Goal: Task Accomplishment & Management: Manage account settings

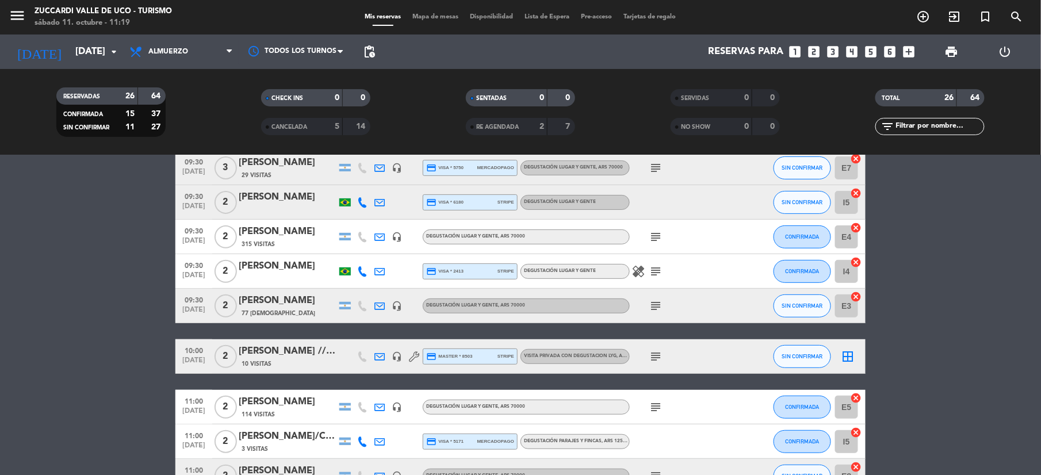
scroll to position [153, 0]
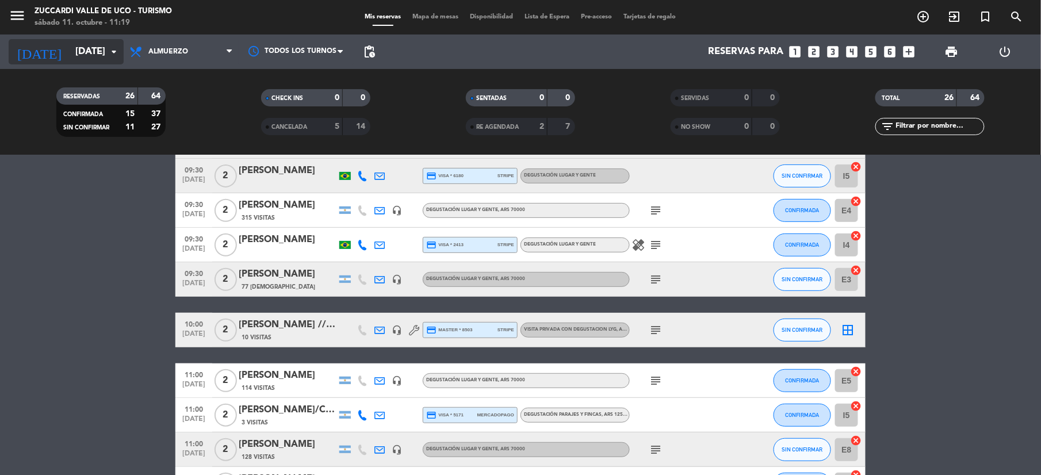
click at [70, 52] on input "[DATE]" at bounding box center [132, 52] width 124 height 22
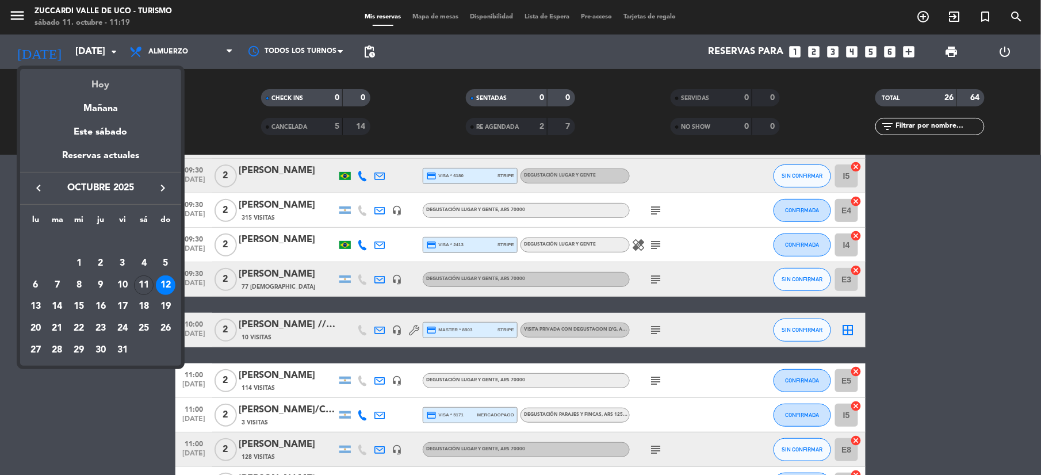
click at [109, 86] on div "Hoy" at bounding box center [100, 81] width 161 height 24
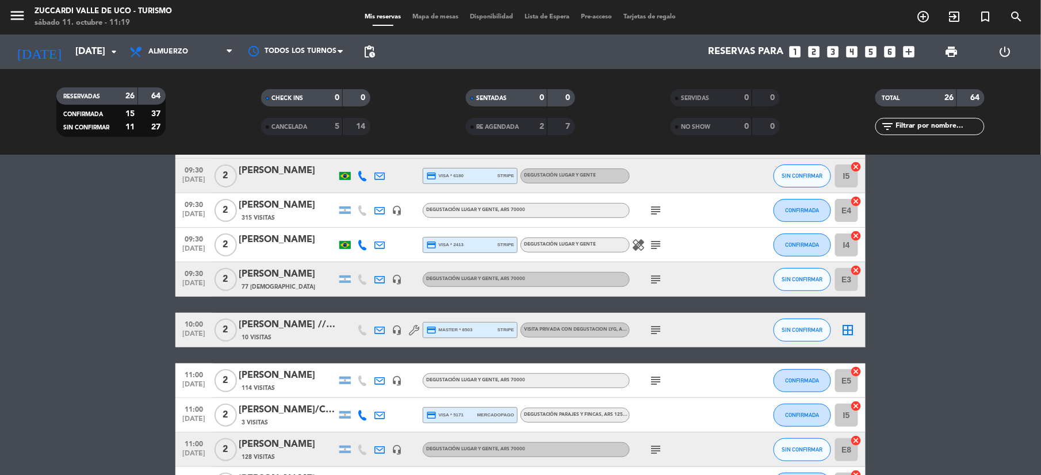
type input "[DATE]"
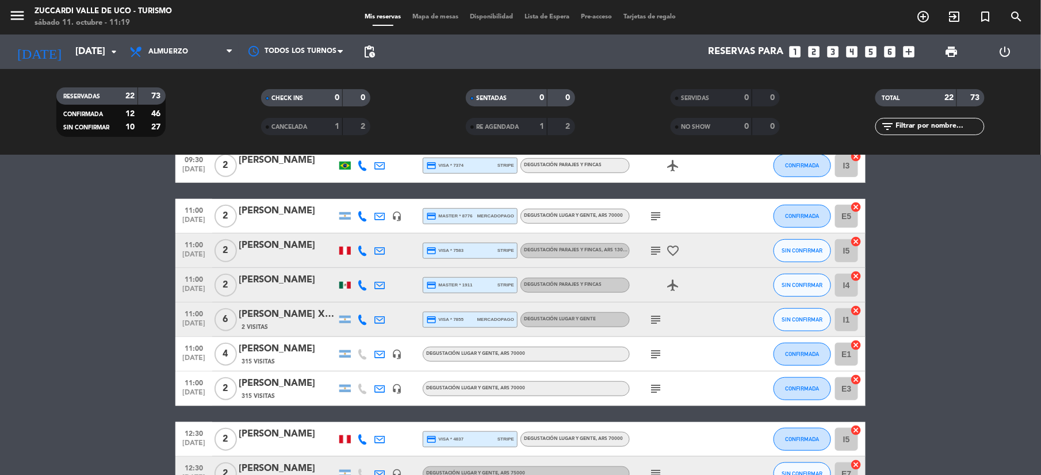
scroll to position [307, 0]
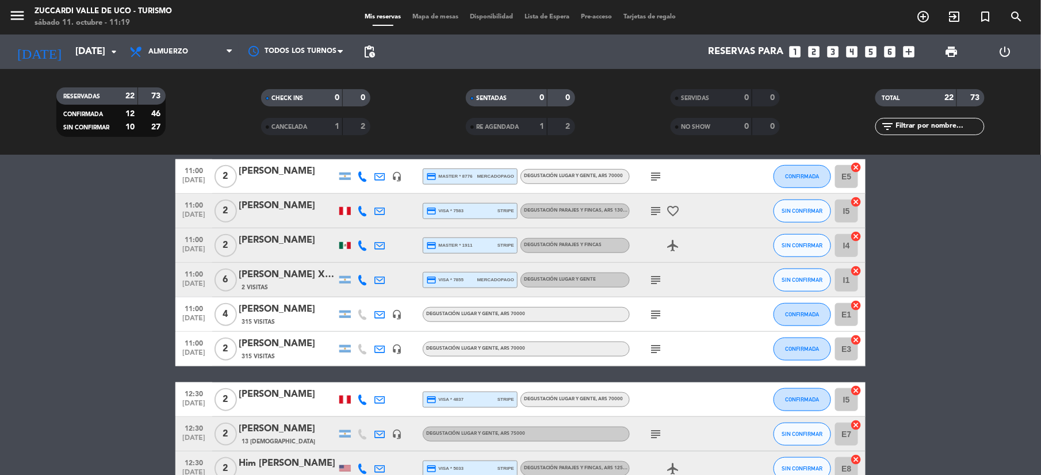
click at [264, 283] on span "2 Visitas" at bounding box center [255, 287] width 26 height 9
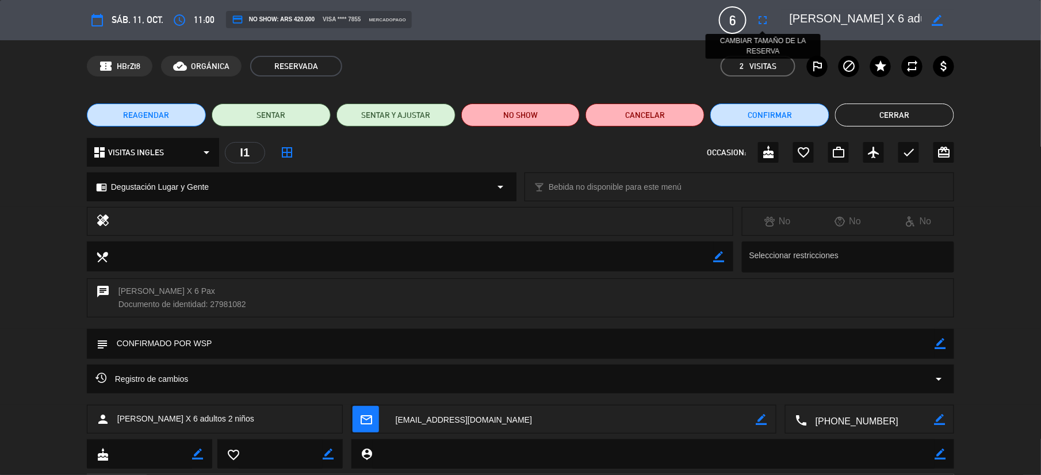
click at [760, 14] on icon "fullscreen" at bounding box center [763, 20] width 14 height 14
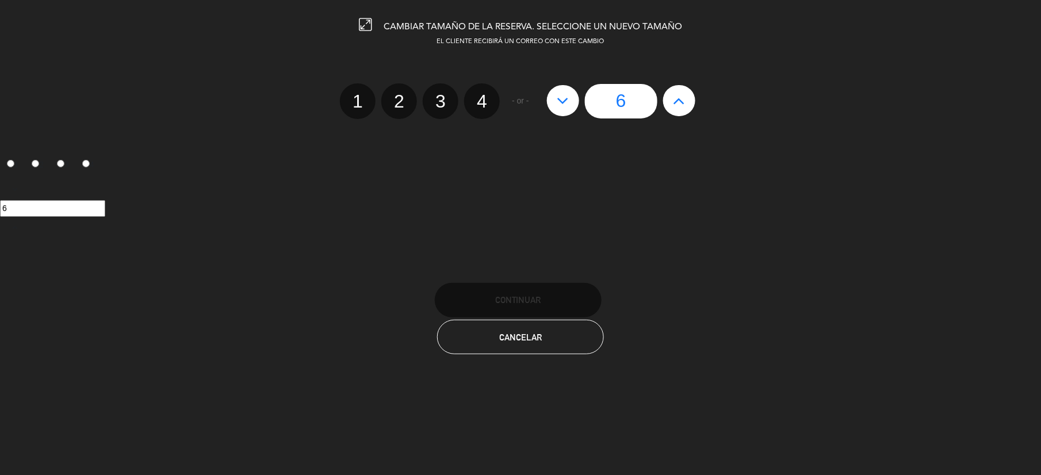
click at [682, 99] on icon at bounding box center [679, 100] width 12 height 18
type input "7"
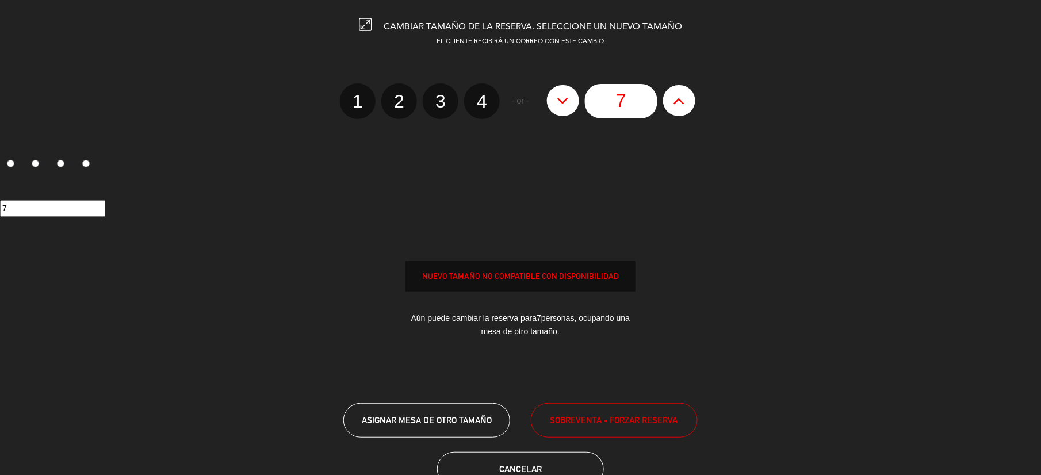
click at [682, 99] on icon at bounding box center [679, 100] width 12 height 18
type input "8"
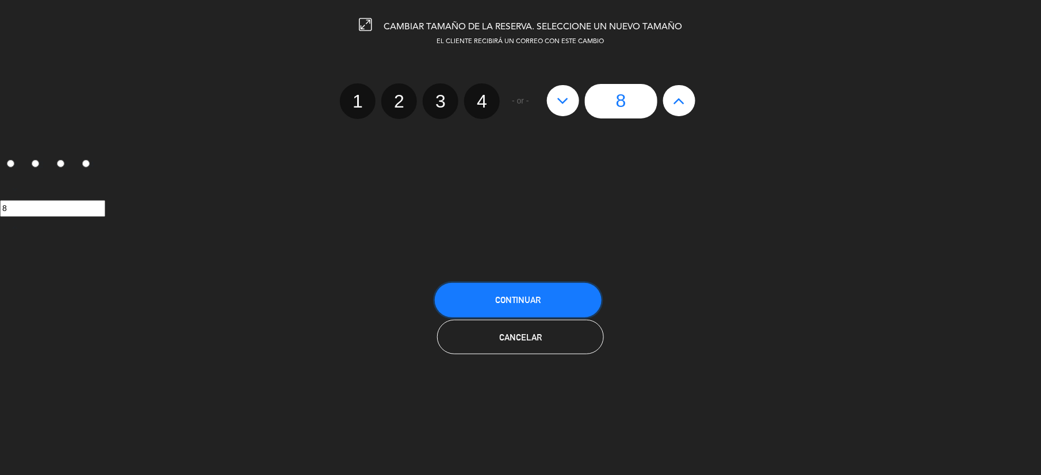
click at [539, 295] on span "Continuar" at bounding box center [518, 300] width 46 height 10
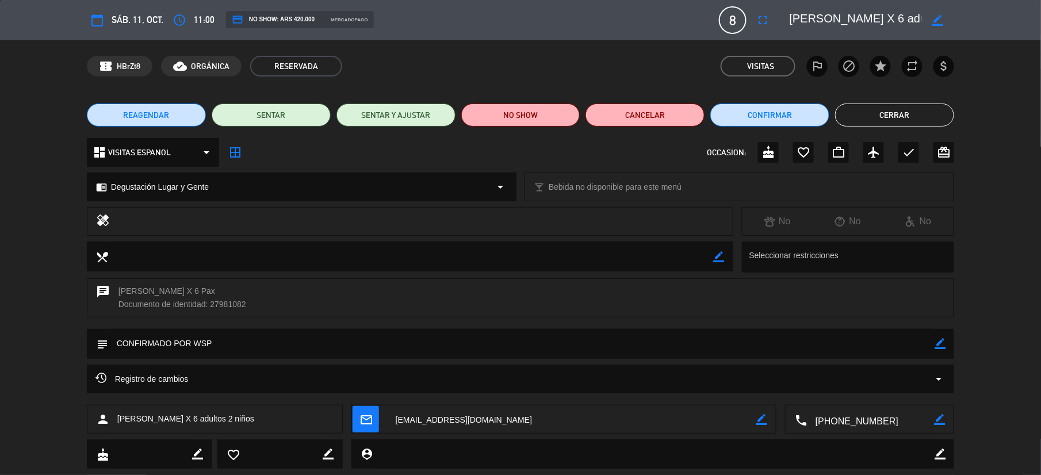
click at [926, 112] on button "Cerrar" at bounding box center [894, 115] width 119 height 23
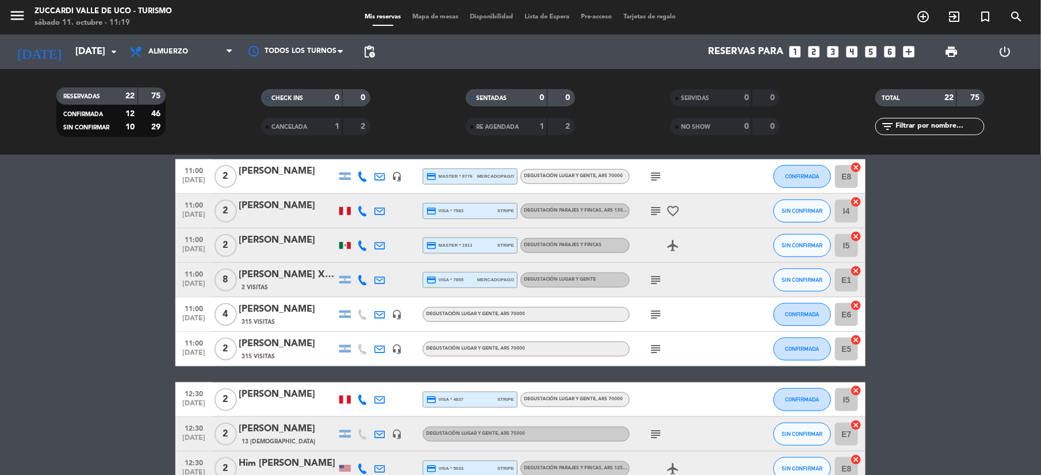
click at [655, 282] on icon "subject" at bounding box center [656, 280] width 14 height 14
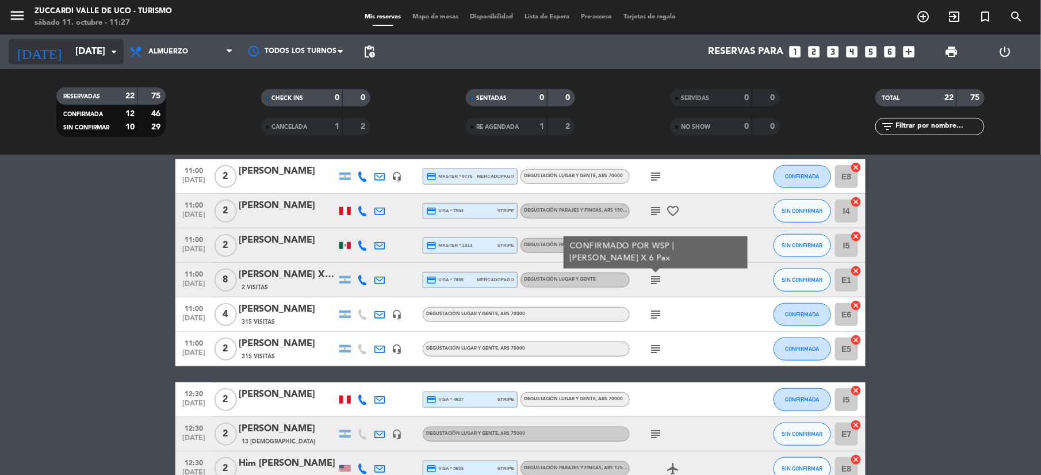
click at [75, 55] on input "[DATE]" at bounding box center [132, 52] width 124 height 22
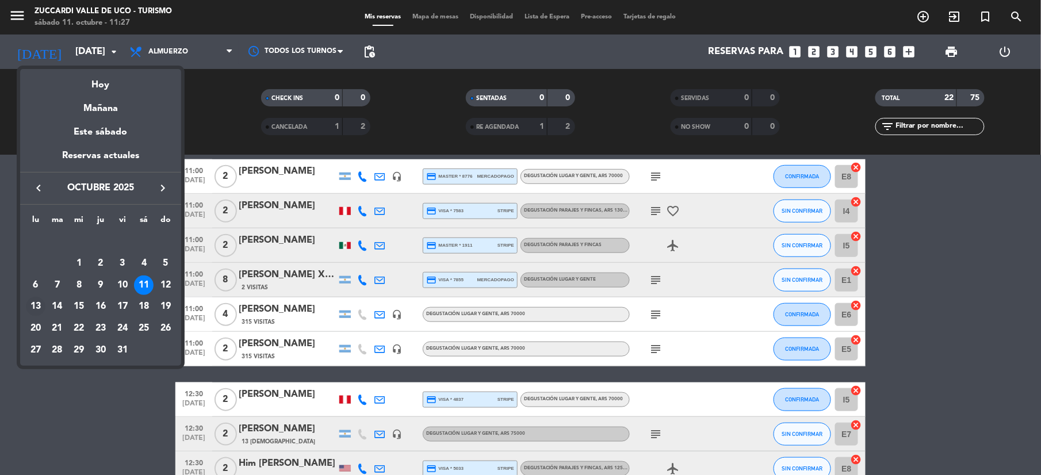
click at [30, 310] on div "13" at bounding box center [36, 307] width 20 height 20
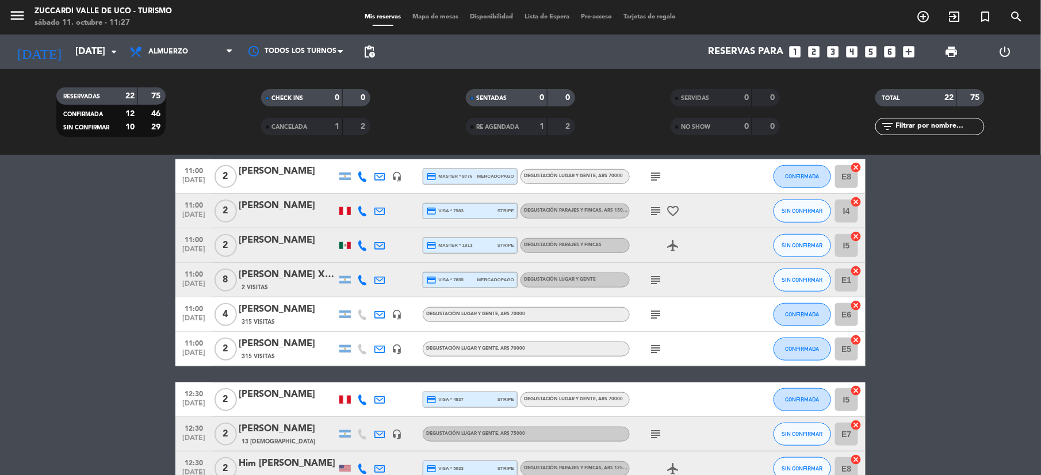
type input "[DATE]"
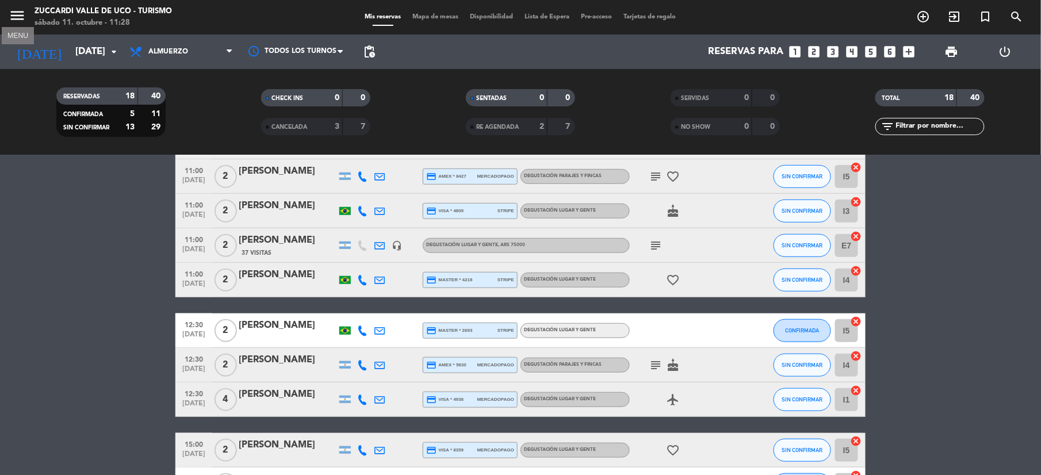
click at [16, 17] on icon "menu" at bounding box center [17, 15] width 17 height 17
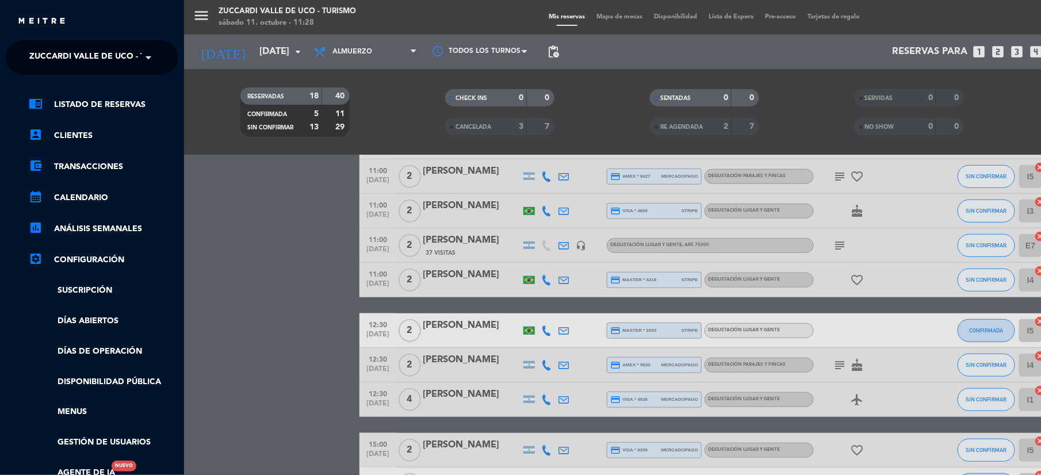
click at [102, 58] on span "Zuccardi Valle de Uco - Turismo" at bounding box center [103, 57] width 148 height 24
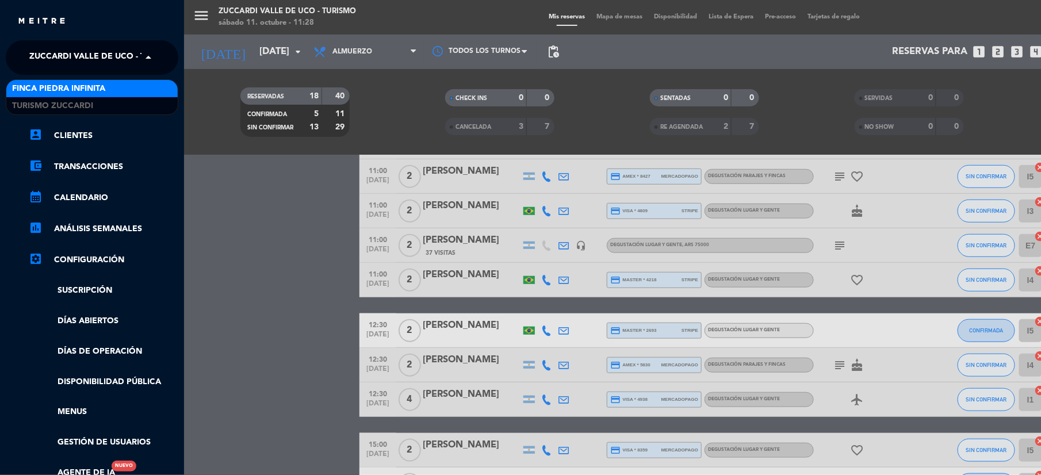
click at [83, 90] on span "Finca Piedra Infinita" at bounding box center [58, 88] width 93 height 13
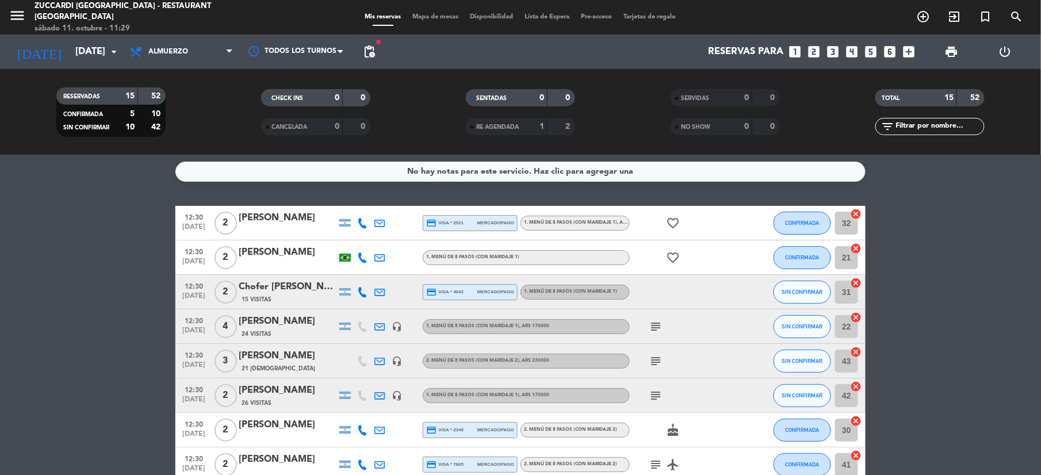
scroll to position [0, 0]
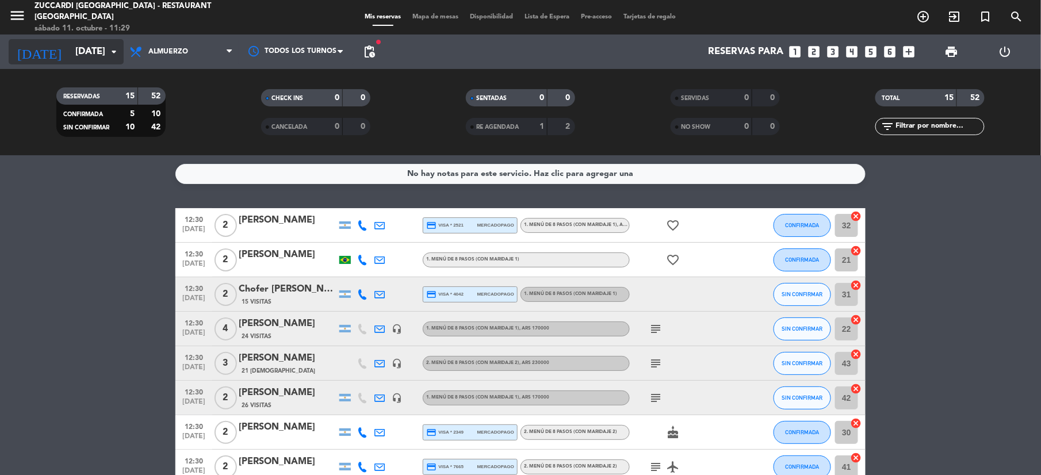
click at [81, 49] on input "[DATE]" at bounding box center [132, 52] width 124 height 22
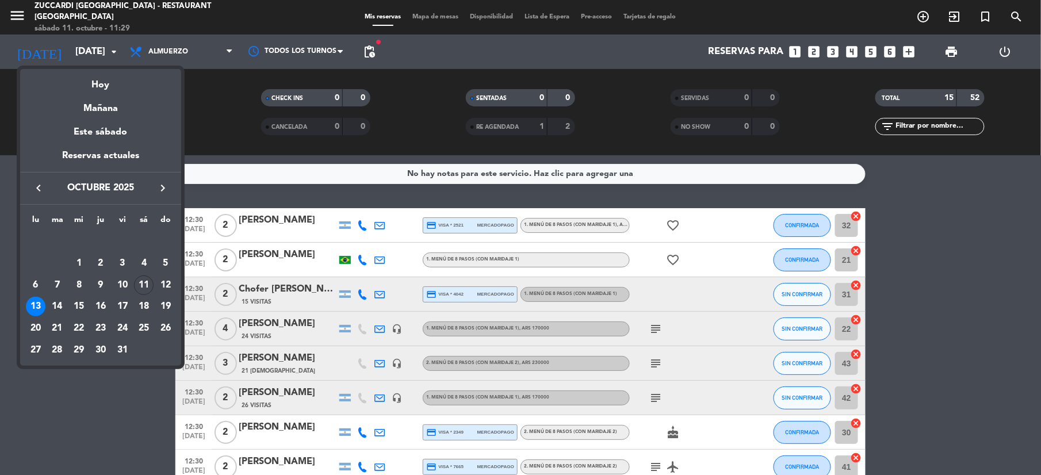
click at [18, 21] on div at bounding box center [520, 237] width 1041 height 475
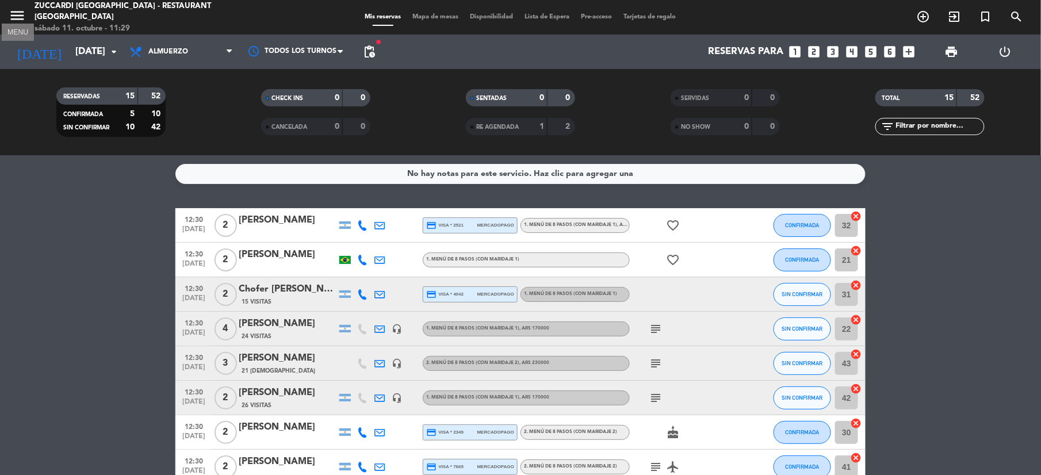
click at [18, 21] on icon "menu" at bounding box center [17, 15] width 17 height 17
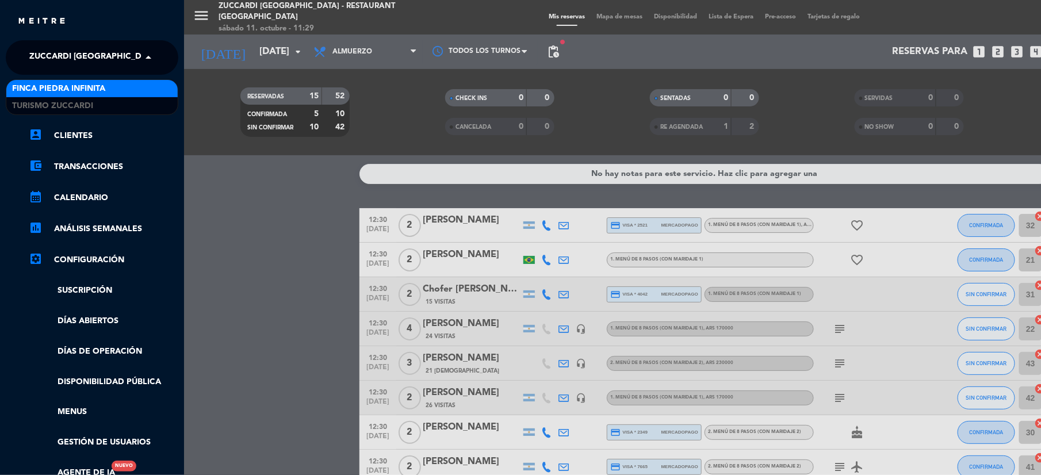
click at [48, 49] on span "Zuccardi [GEOGRAPHIC_DATA] - Restaurant [GEOGRAPHIC_DATA]" at bounding box center [167, 57] width 276 height 24
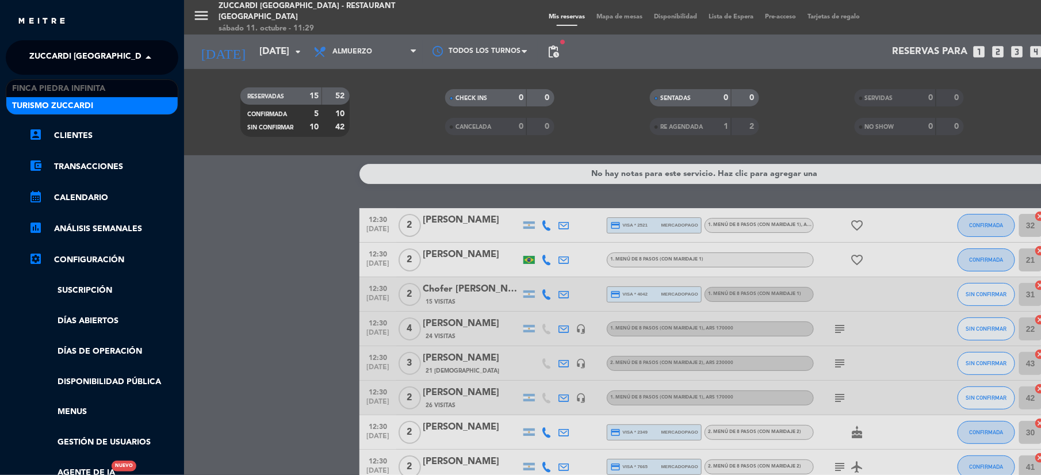
click at [46, 104] on span "Turismo Zuccardi" at bounding box center [52, 106] width 81 height 13
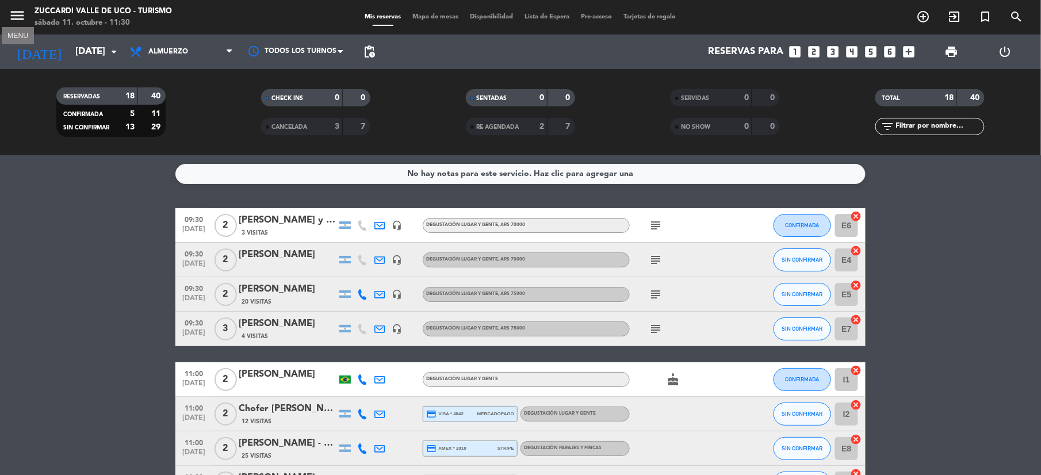
click at [20, 21] on icon "menu" at bounding box center [17, 15] width 17 height 17
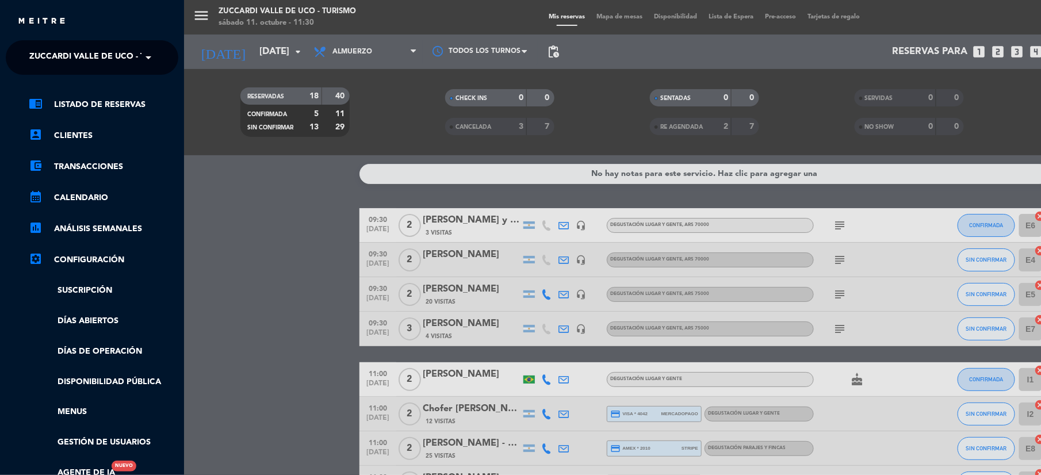
click at [61, 58] on span "Zuccardi Valle de Uco - Turismo" at bounding box center [103, 57] width 148 height 24
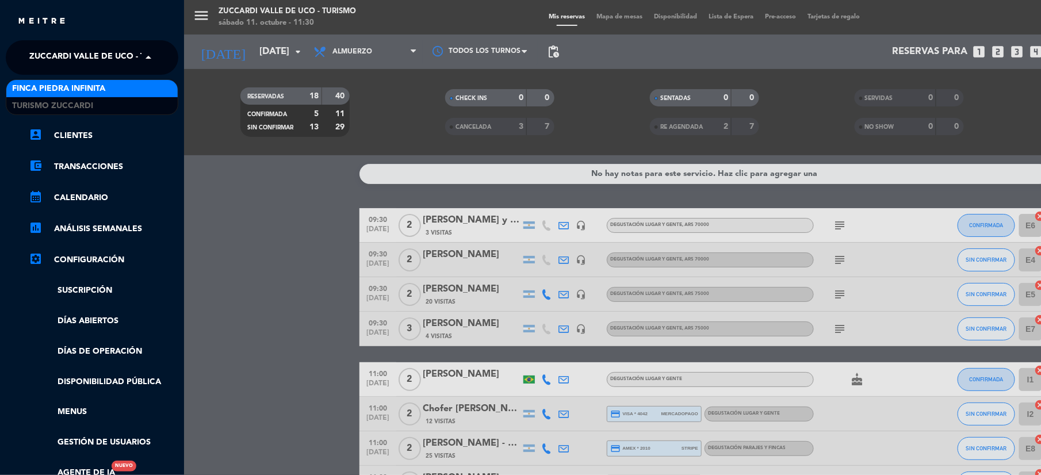
click at [54, 87] on span "Finca Piedra Infinita" at bounding box center [58, 88] width 93 height 13
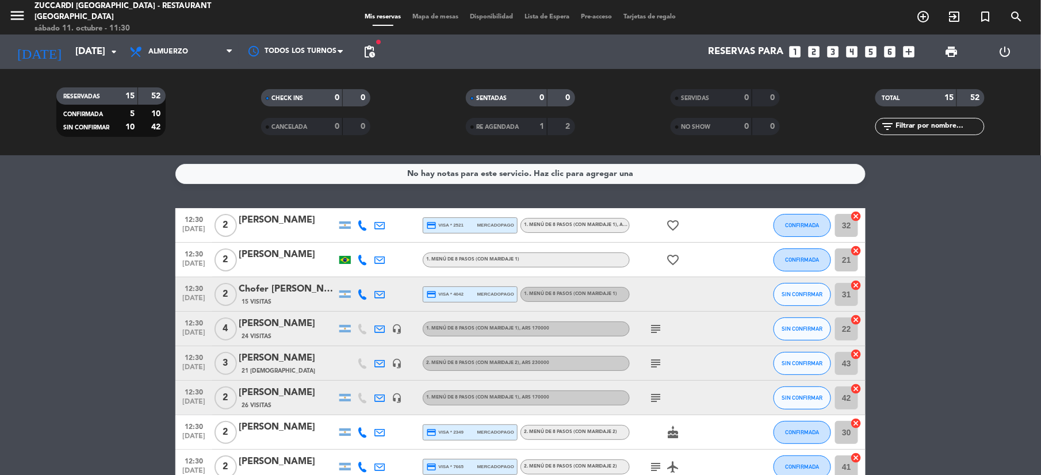
click at [812, 48] on icon "looks_two" at bounding box center [814, 51] width 15 height 15
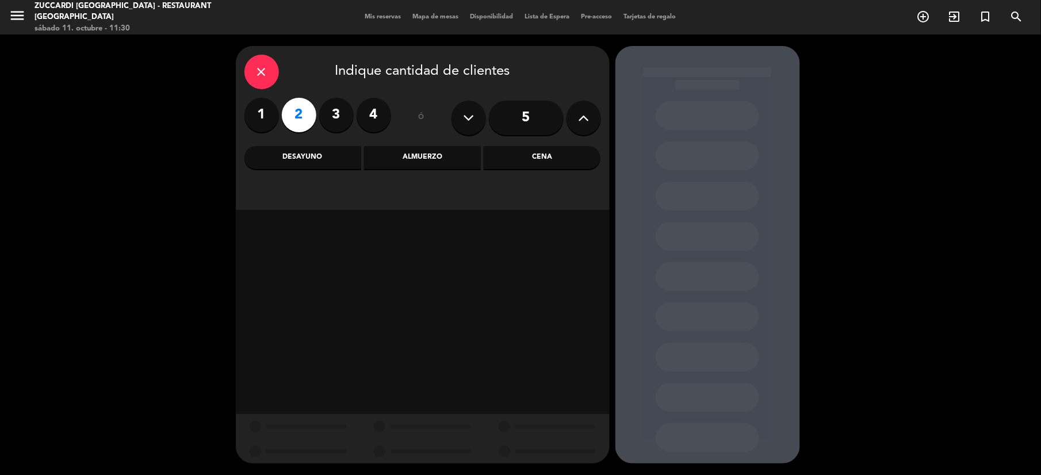
click at [419, 155] on div "Almuerzo" at bounding box center [422, 157] width 117 height 23
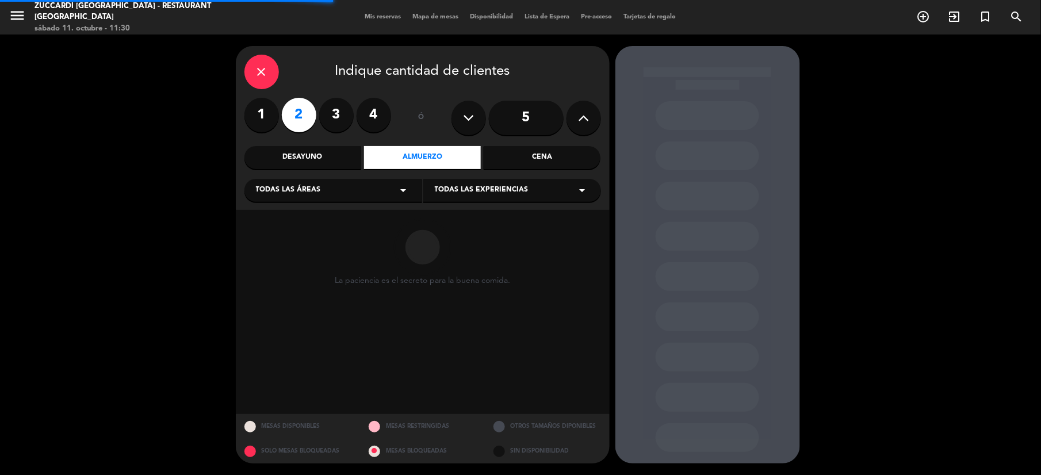
click at [375, 196] on div "Todas las áreas arrow_drop_down" at bounding box center [334, 190] width 178 height 23
click at [311, 236] on div "SALON NUEVO" at bounding box center [333, 236] width 155 height 12
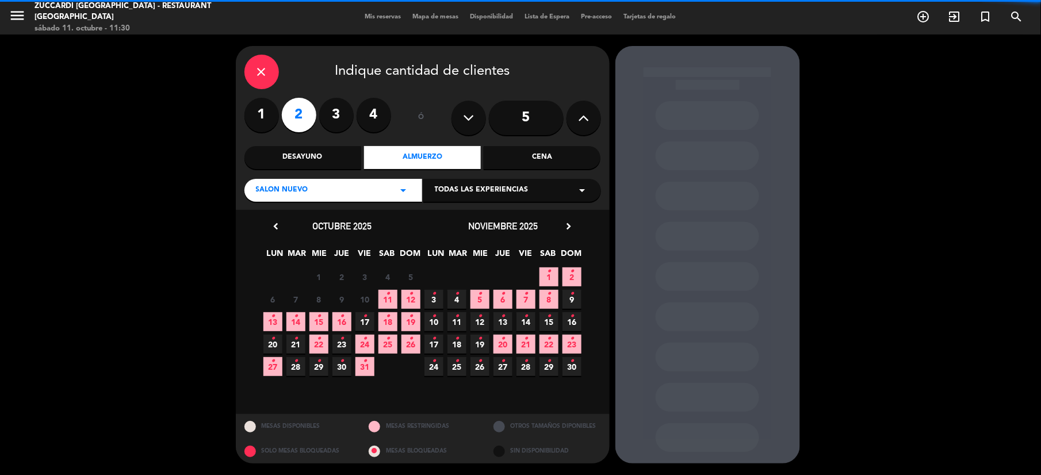
click at [466, 192] on span "Todas las experiencias" at bounding box center [482, 191] width 94 height 12
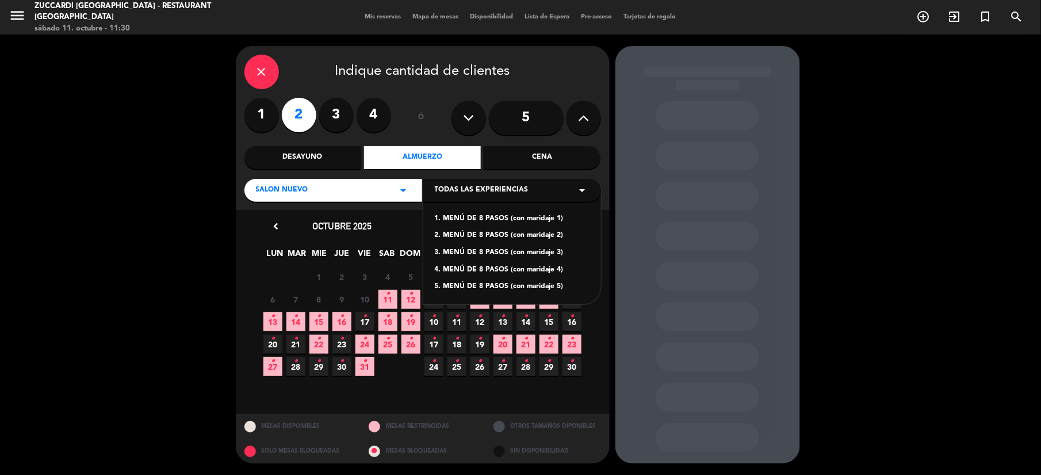
click at [551, 220] on div "1. MENÚ DE 8 PASOS (con maridaje 1)" at bounding box center [512, 219] width 155 height 12
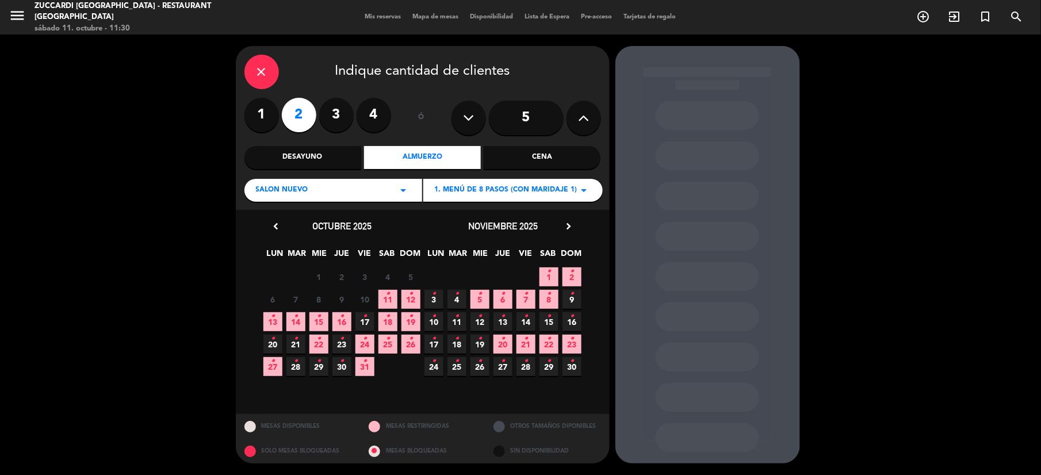
click at [563, 228] on icon "chevron_right" at bounding box center [569, 226] width 12 height 12
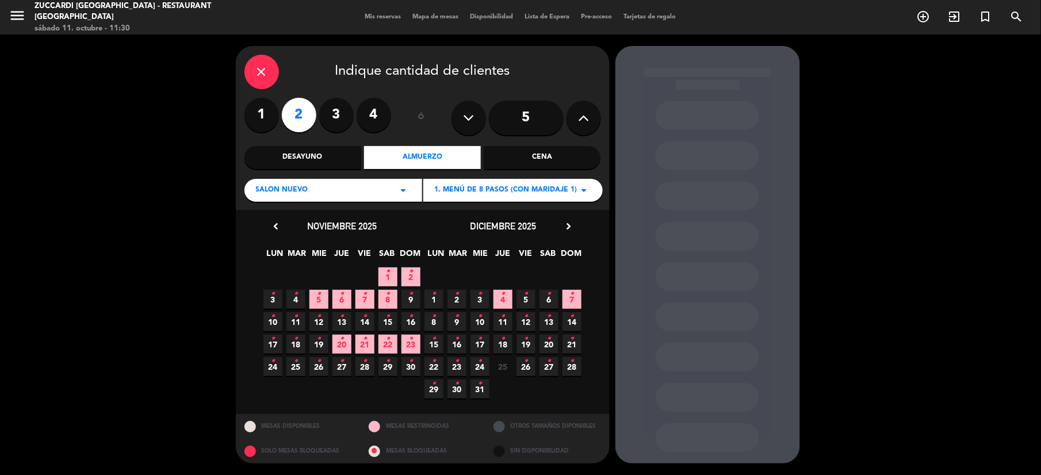
click at [569, 228] on icon "chevron_right" at bounding box center [569, 226] width 12 height 12
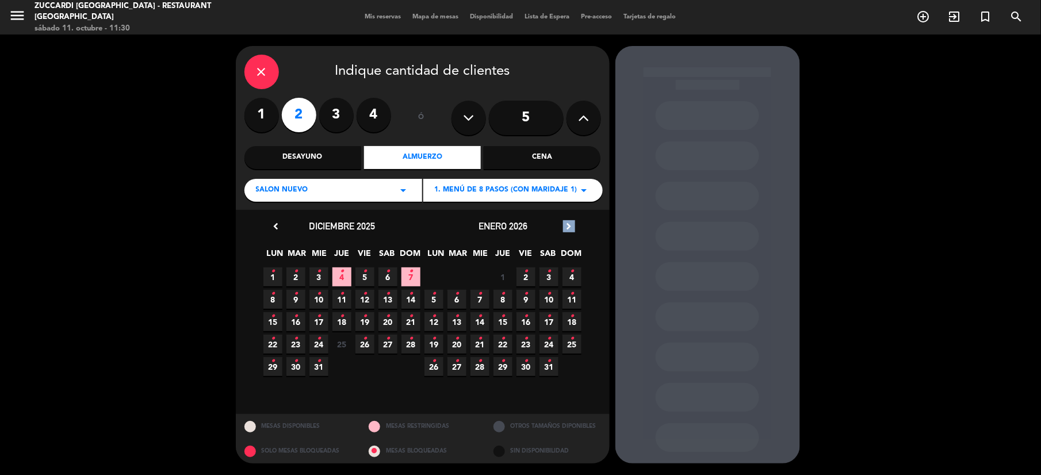
click at [569, 228] on icon "chevron_right" at bounding box center [569, 226] width 12 height 12
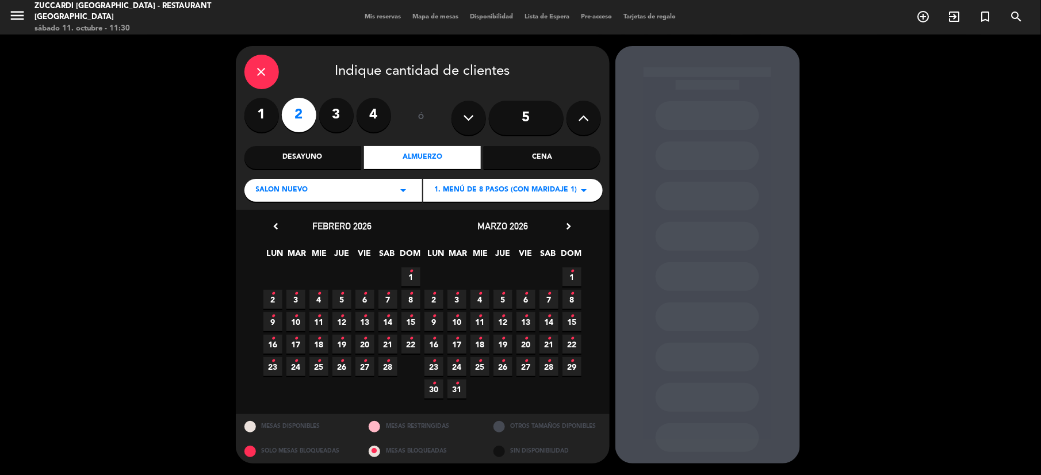
click at [571, 228] on icon "chevron_right" at bounding box center [569, 226] width 12 height 12
click at [551, 304] on span "11 •" at bounding box center [549, 299] width 19 height 19
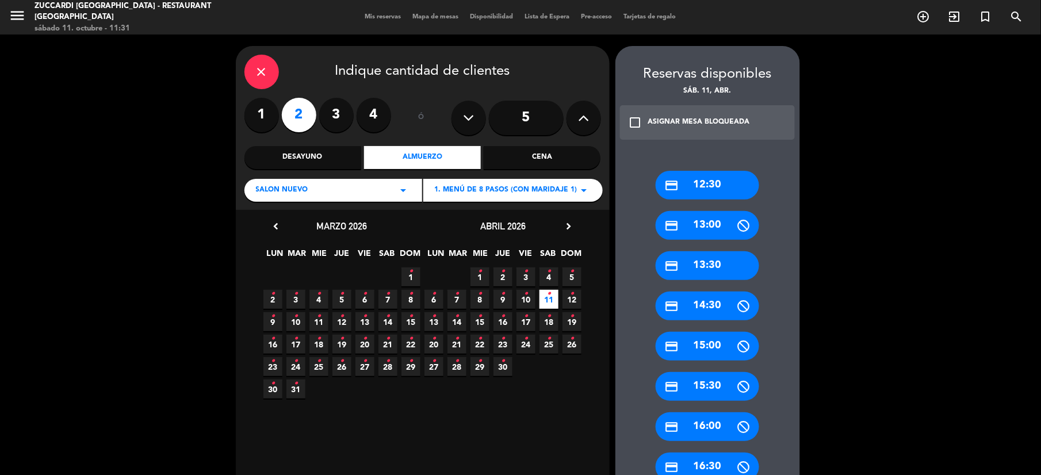
click at [709, 185] on div "credit_card 12:30" at bounding box center [708, 185] width 104 height 29
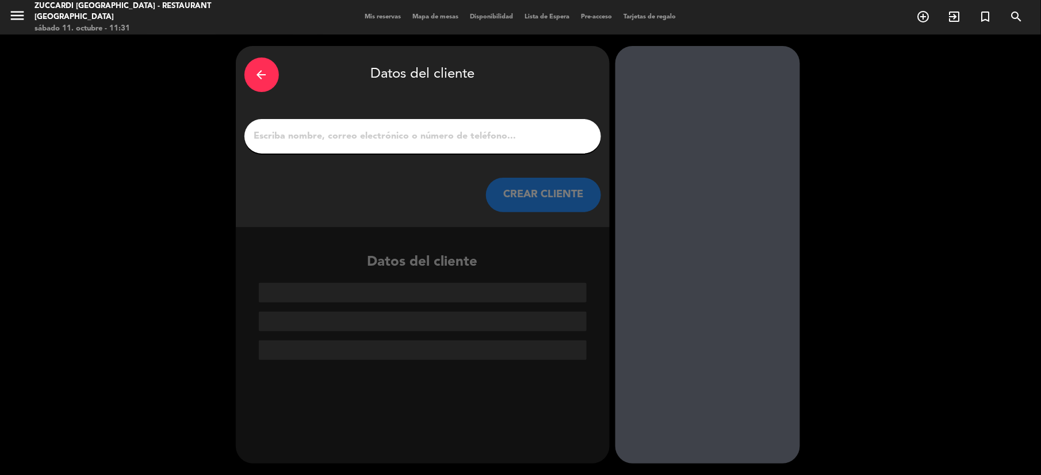
click at [394, 142] on input "1" at bounding box center [422, 136] width 339 height 16
paste input "[EMAIL_ADDRESS][DOMAIN_NAME]"
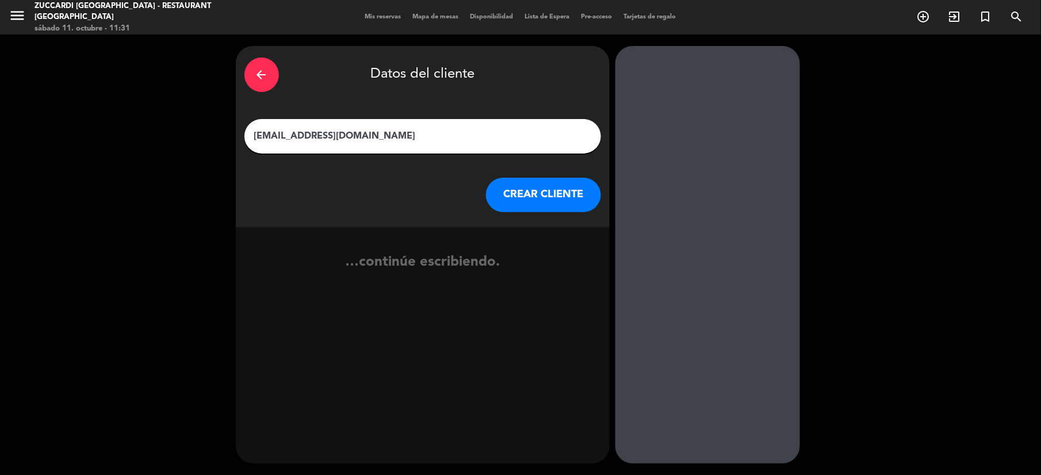
drag, startPoint x: 288, startPoint y: 120, endPoint x: 196, endPoint y: 100, distance: 94.7
click at [215, 102] on div "arrow_back Datos del cliente [EMAIL_ADDRESS][DOMAIN_NAME] CREAR CLIENTE …contin…" at bounding box center [520, 255] width 1041 height 441
paste input "[PERSON_NAME]"
type input "[PERSON_NAME]"
click at [546, 189] on button "CREAR CLIENTE" at bounding box center [543, 195] width 115 height 35
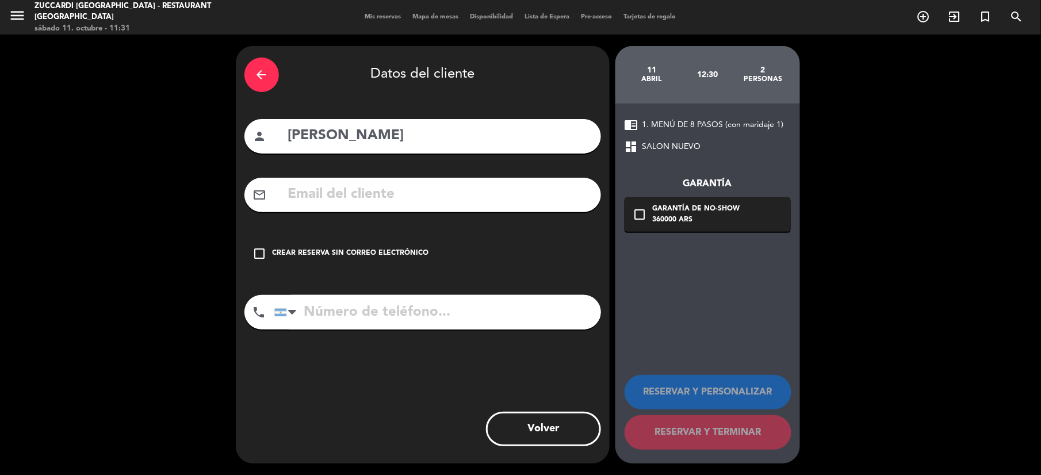
click at [321, 196] on input "text" at bounding box center [440, 195] width 306 height 24
paste input "[EMAIL_ADDRESS][DOMAIN_NAME]"
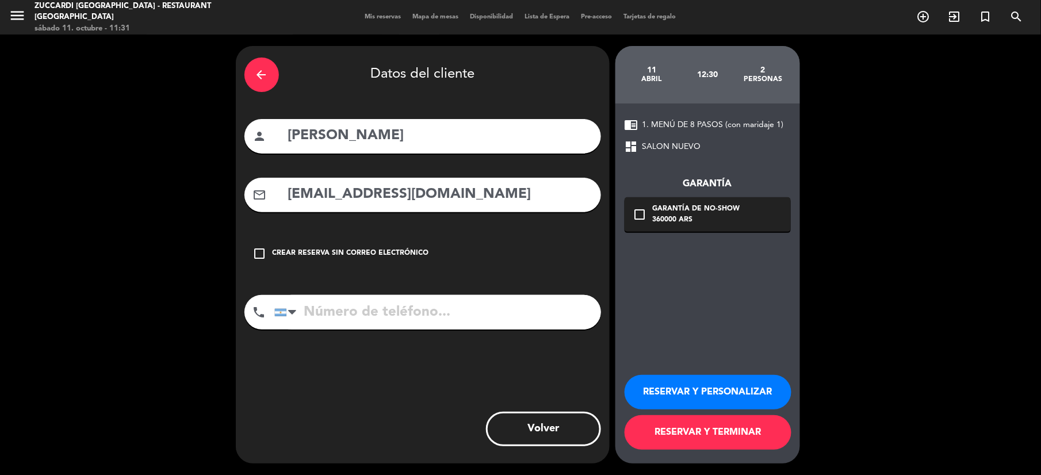
type input "[EMAIL_ADDRESS][DOMAIN_NAME]"
click at [367, 310] on input "tel" at bounding box center [437, 312] width 327 height 35
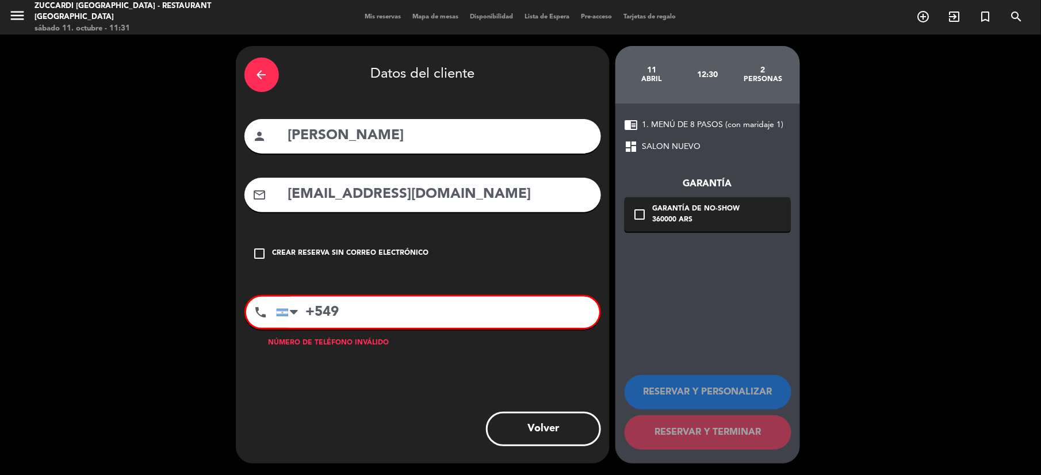
paste input "11 7642 7917"
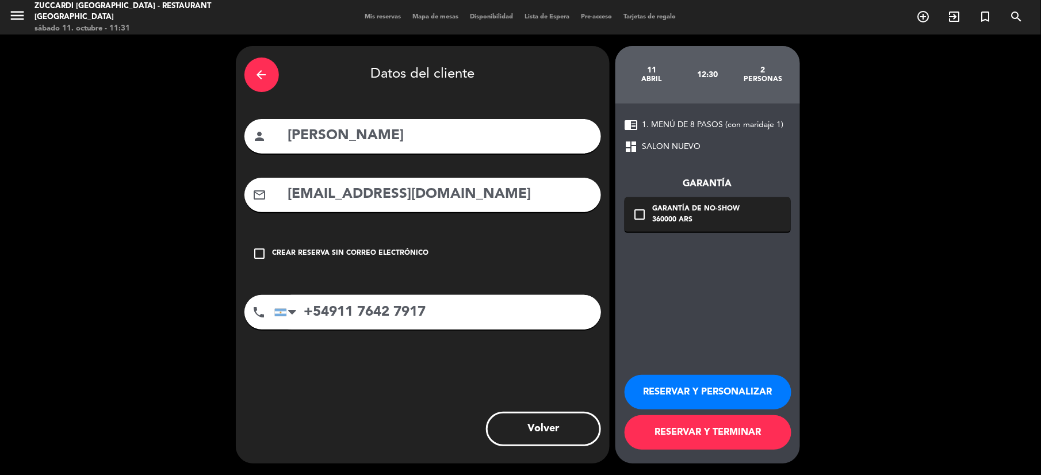
type input "+54911 7642 7917"
click at [728, 391] on button "RESERVAR Y PERSONALIZAR" at bounding box center [708, 392] width 167 height 35
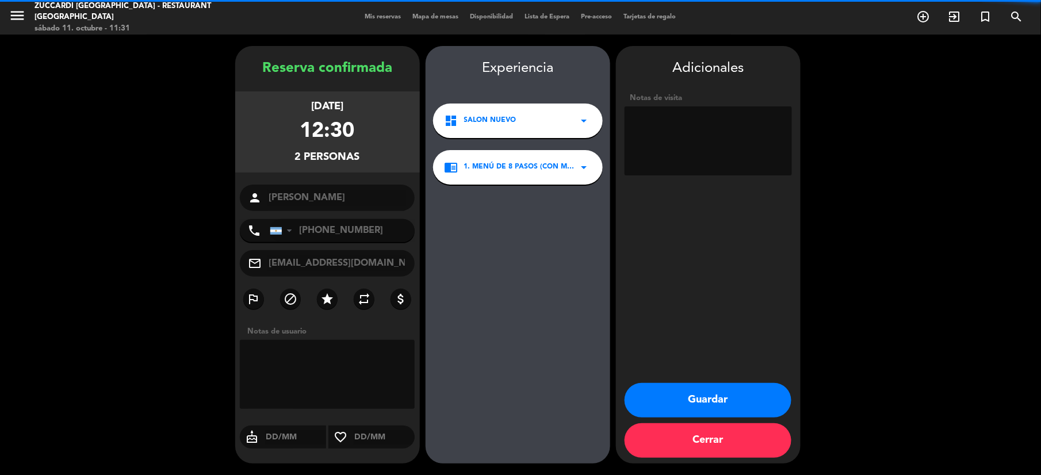
click at [673, 135] on textarea at bounding box center [708, 140] width 167 height 69
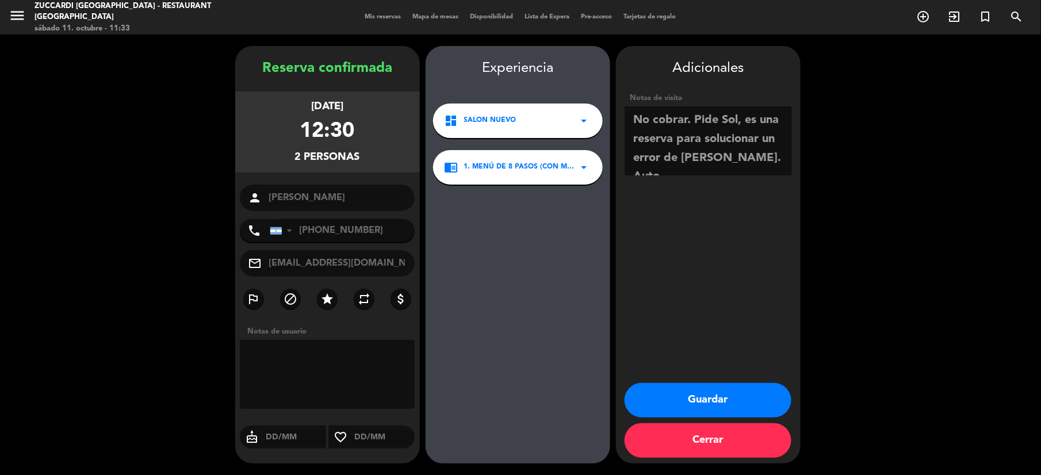
scroll to position [8, 0]
type textarea "No cobrar. Pide Sol, es una reserva para solucionar un error de [PERSON_NAME]. …"
click at [731, 400] on button "Guardar" at bounding box center [708, 400] width 167 height 35
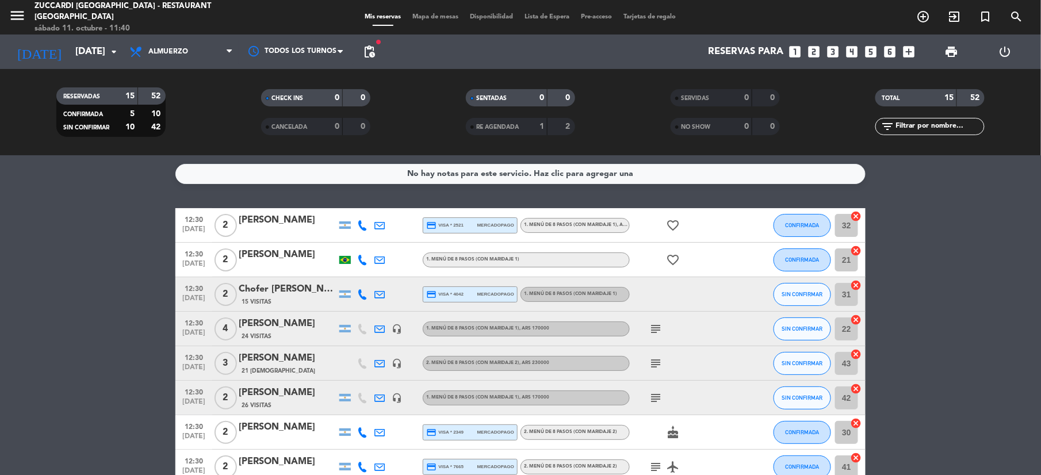
click at [364, 224] on icon at bounding box center [362, 225] width 10 height 10
click at [353, 212] on span "Copiar" at bounding box center [354, 206] width 24 height 12
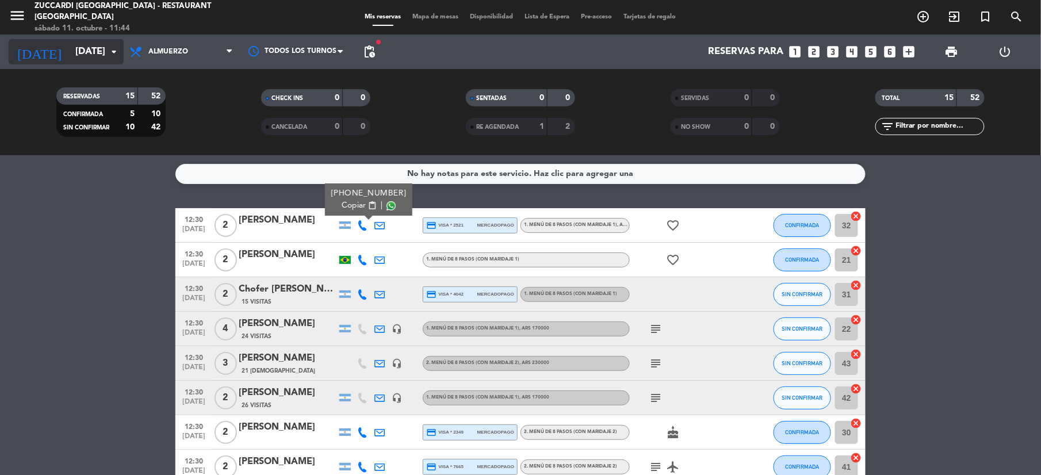
click at [82, 56] on input "[DATE]" at bounding box center [132, 52] width 124 height 22
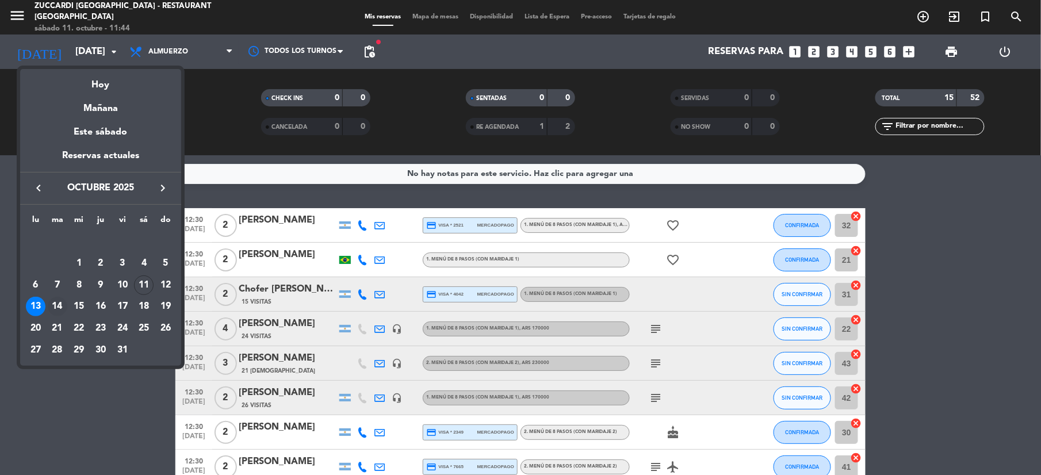
click at [56, 305] on div "14" at bounding box center [58, 307] width 20 height 20
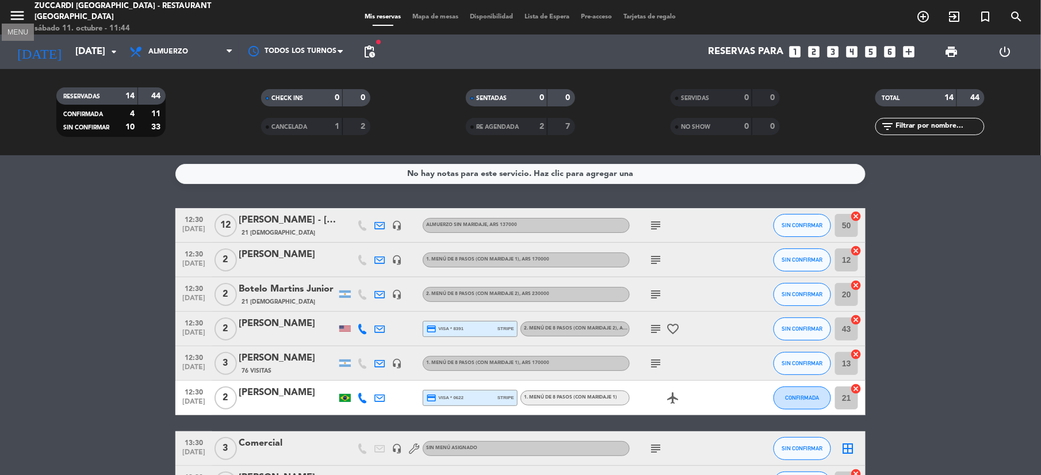
click at [16, 12] on icon "menu" at bounding box center [17, 15] width 17 height 17
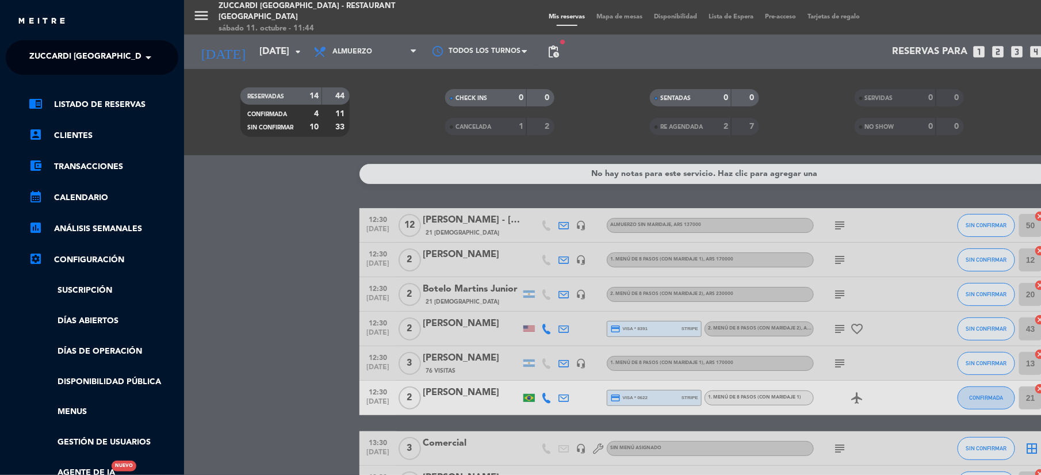
click at [43, 48] on span "Zuccardi [GEOGRAPHIC_DATA] - Restaurant [GEOGRAPHIC_DATA]" at bounding box center [167, 57] width 276 height 24
click at [49, 100] on span "Turismo Zuccardi" at bounding box center [52, 106] width 81 height 13
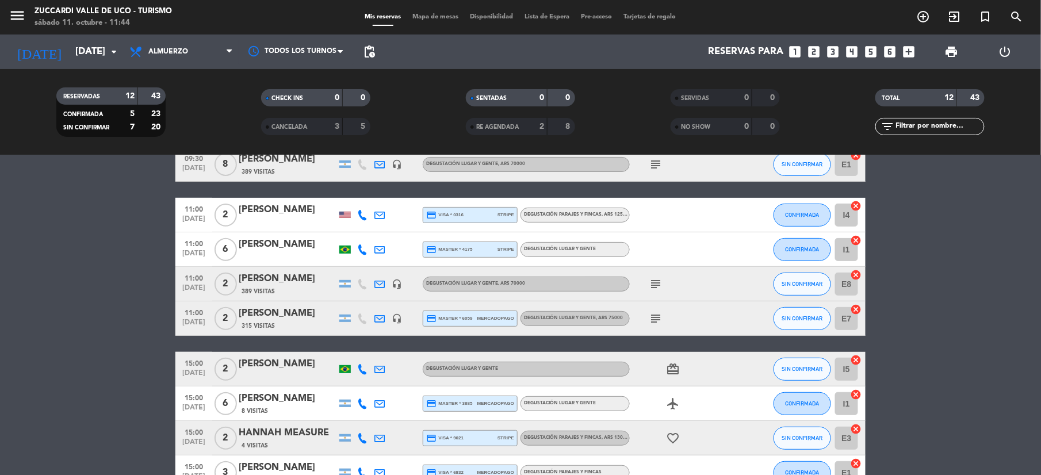
scroll to position [153, 0]
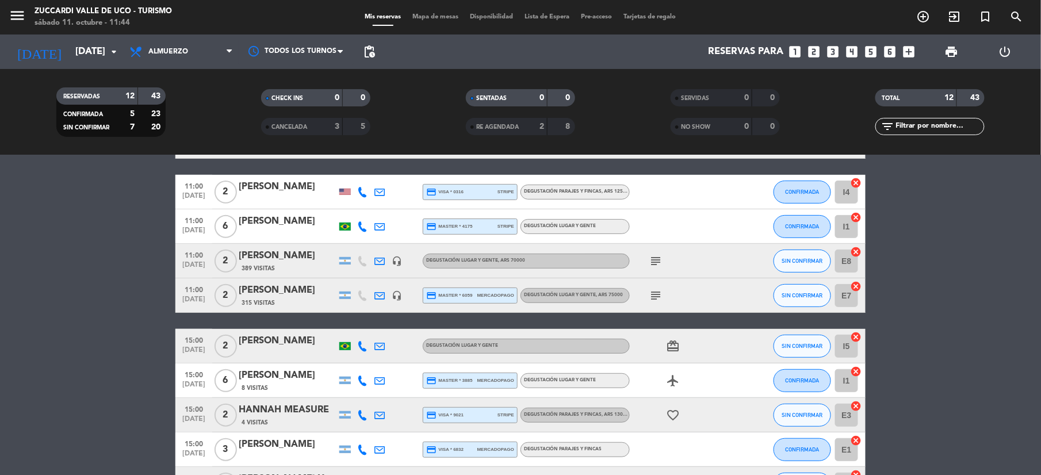
click at [647, 289] on div "subject" at bounding box center [682, 295] width 104 height 34
click at [656, 296] on icon "subject" at bounding box center [656, 296] width 14 height 14
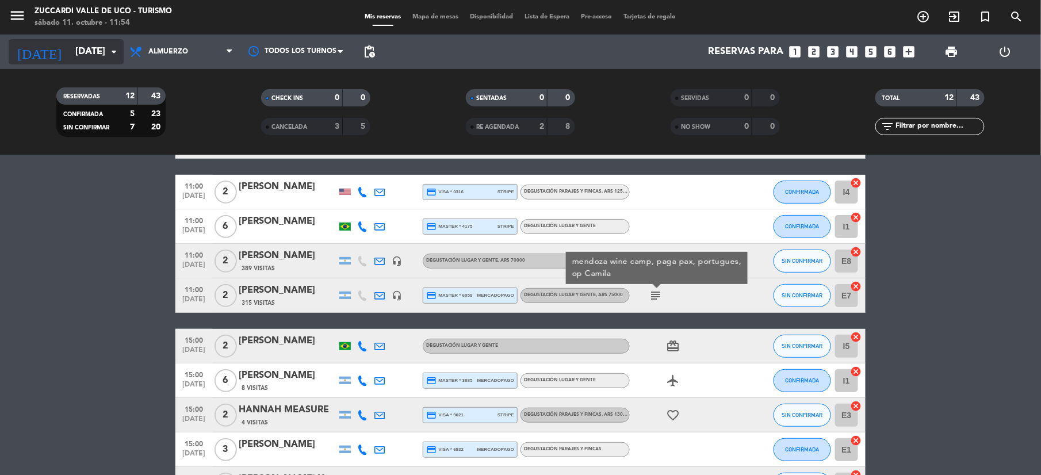
click at [28, 39] on icon "[DATE]" at bounding box center [39, 51] width 61 height 25
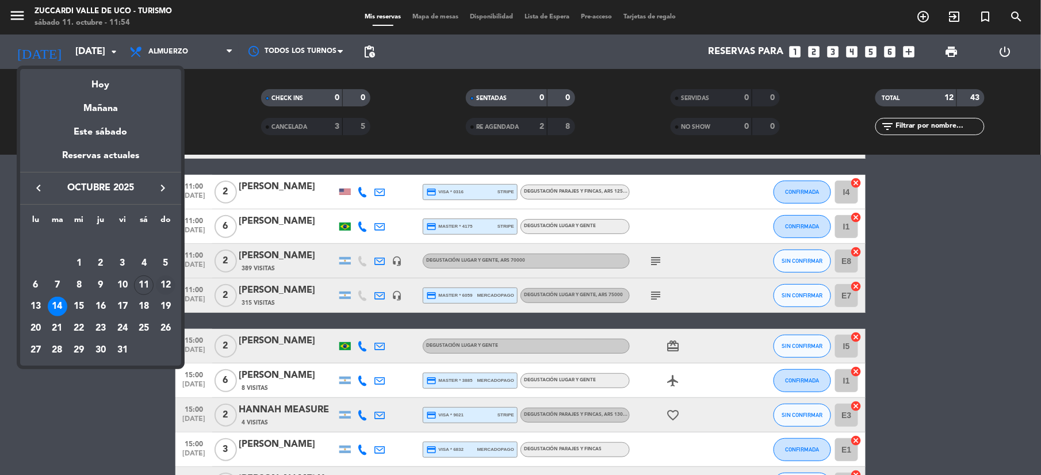
click at [161, 285] on div "12" at bounding box center [166, 286] width 20 height 20
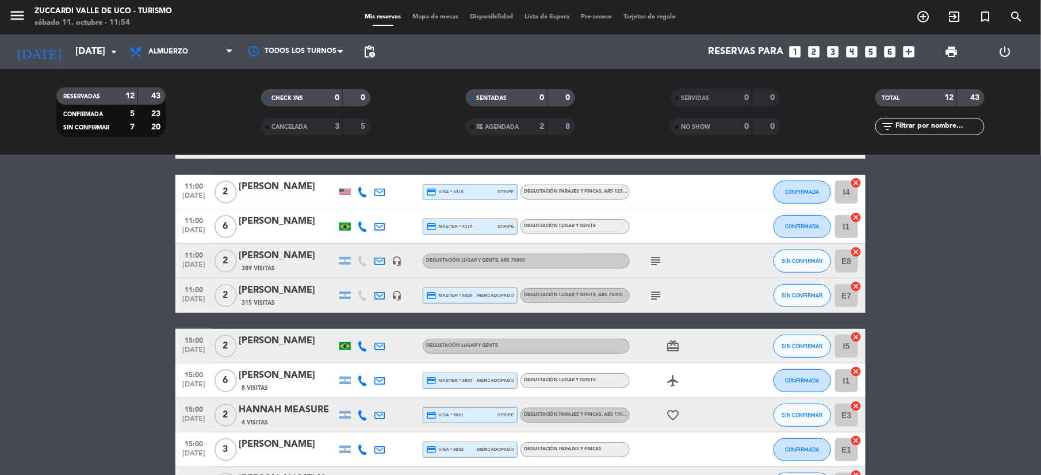
type input "[DATE]"
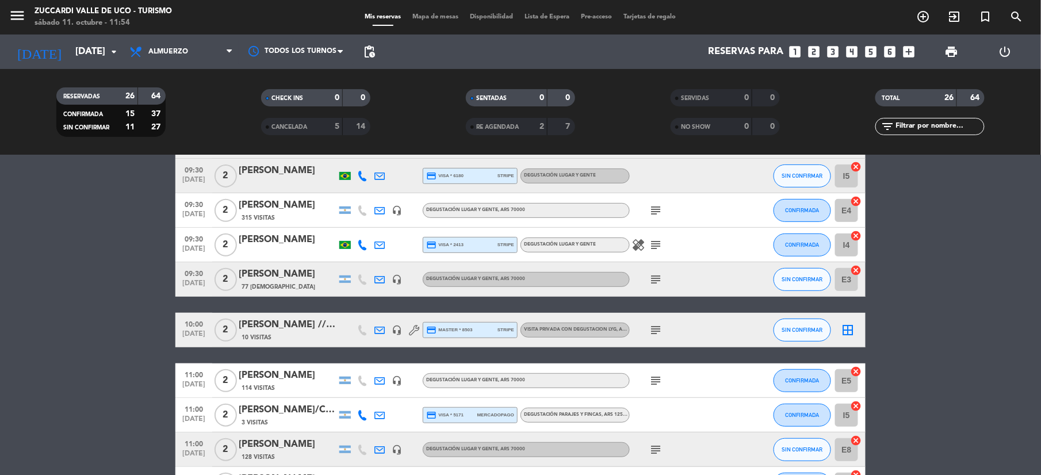
click at [655, 329] on icon "subject" at bounding box center [656, 330] width 14 height 14
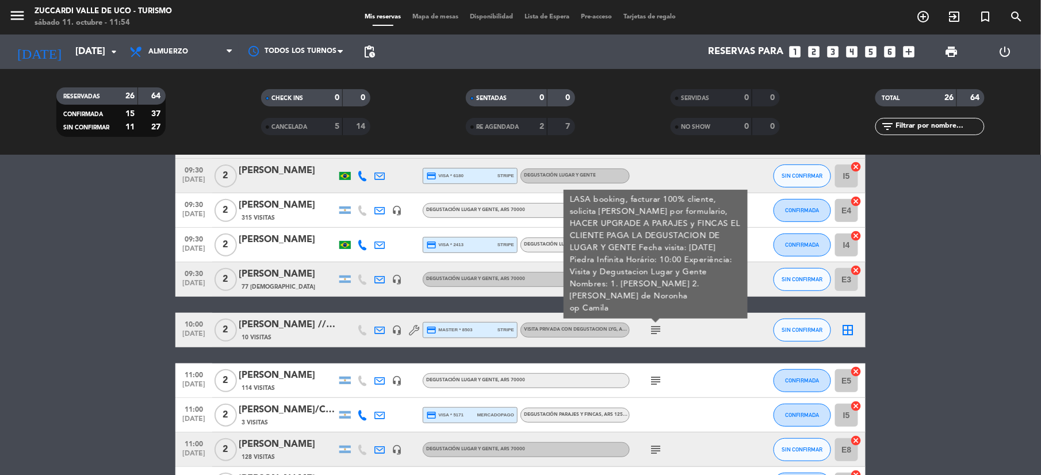
click at [276, 318] on div "[PERSON_NAME] // [PERSON_NAME] de Noronha" at bounding box center [288, 325] width 98 height 15
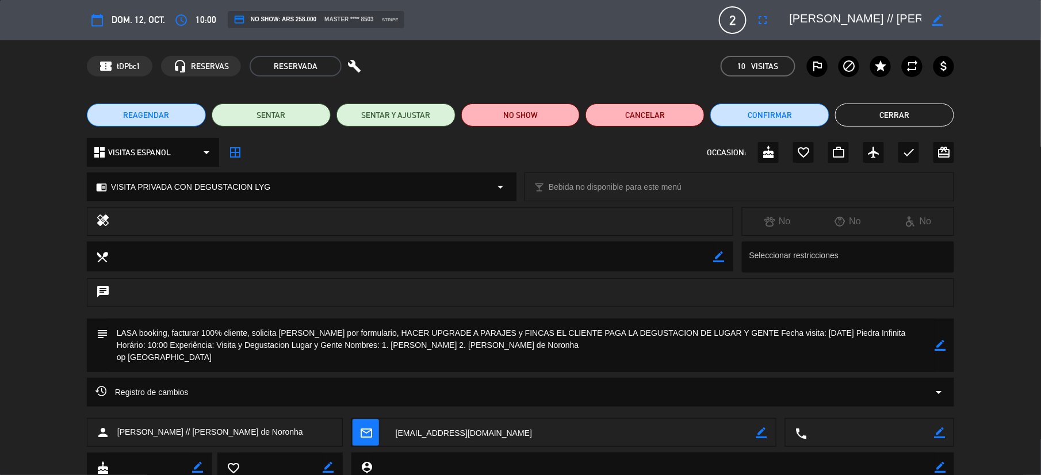
drag, startPoint x: 168, startPoint y: 362, endPoint x: 113, endPoint y: 326, distance: 65.6
click at [113, 326] on textarea at bounding box center [521, 346] width 827 height 54
click at [668, 118] on button "Cancelar" at bounding box center [645, 115] width 119 height 23
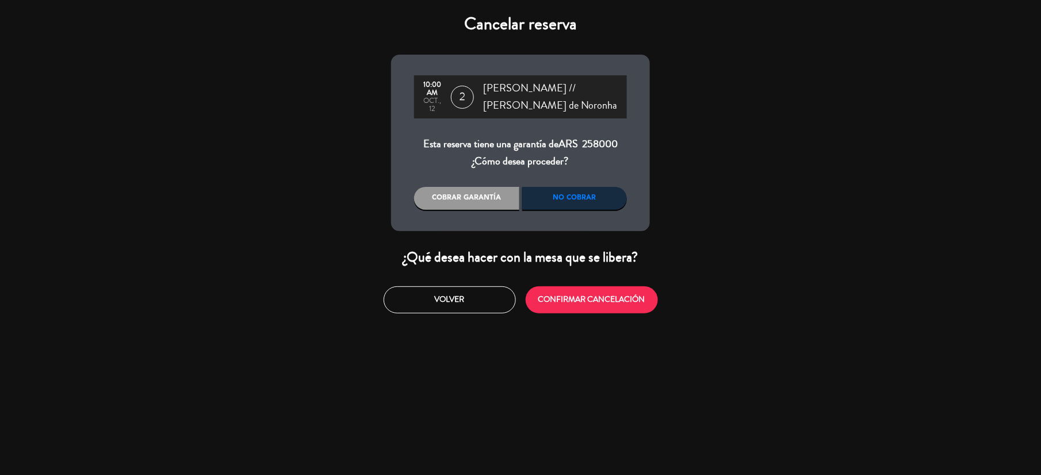
click at [575, 199] on div "No cobrar" at bounding box center [574, 198] width 105 height 23
click at [610, 300] on button "CONFIRMAR CANCELACIÓN" at bounding box center [592, 300] width 132 height 27
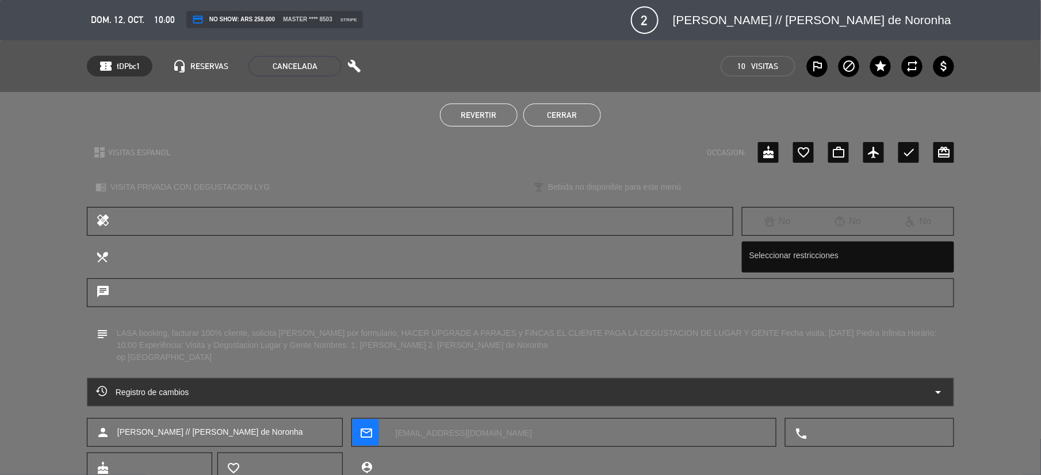
drag, startPoint x: 564, startPoint y: 116, endPoint x: 555, endPoint y: 118, distance: 8.8
click at [564, 116] on button "Cerrar" at bounding box center [563, 115] width 78 height 23
